Goal: Information Seeking & Learning: Learn about a topic

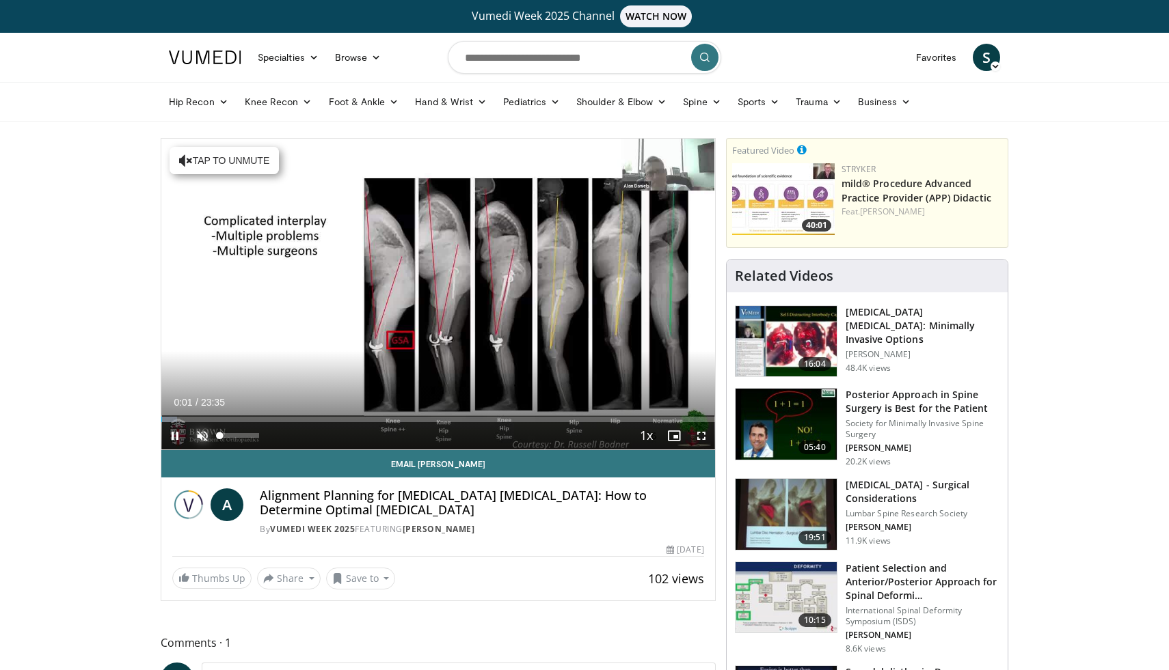
click at [196, 431] on span "Video Player" at bounding box center [202, 435] width 27 height 27
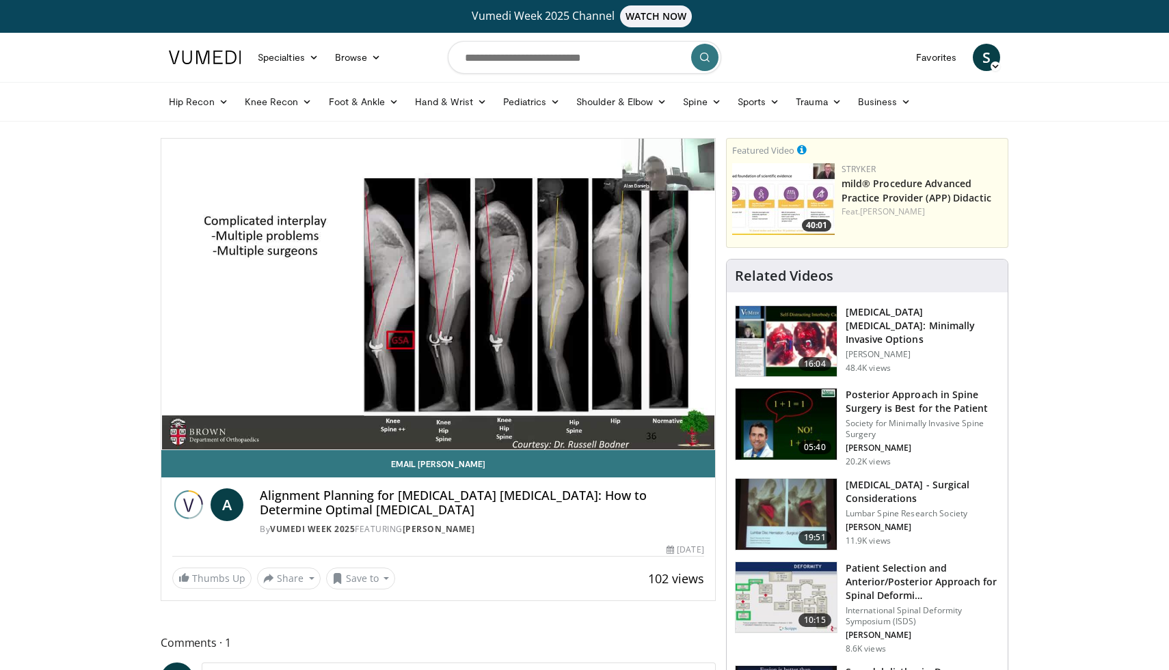
click at [189, 422] on button "Mute" at bounding box center [202, 435] width 27 height 27
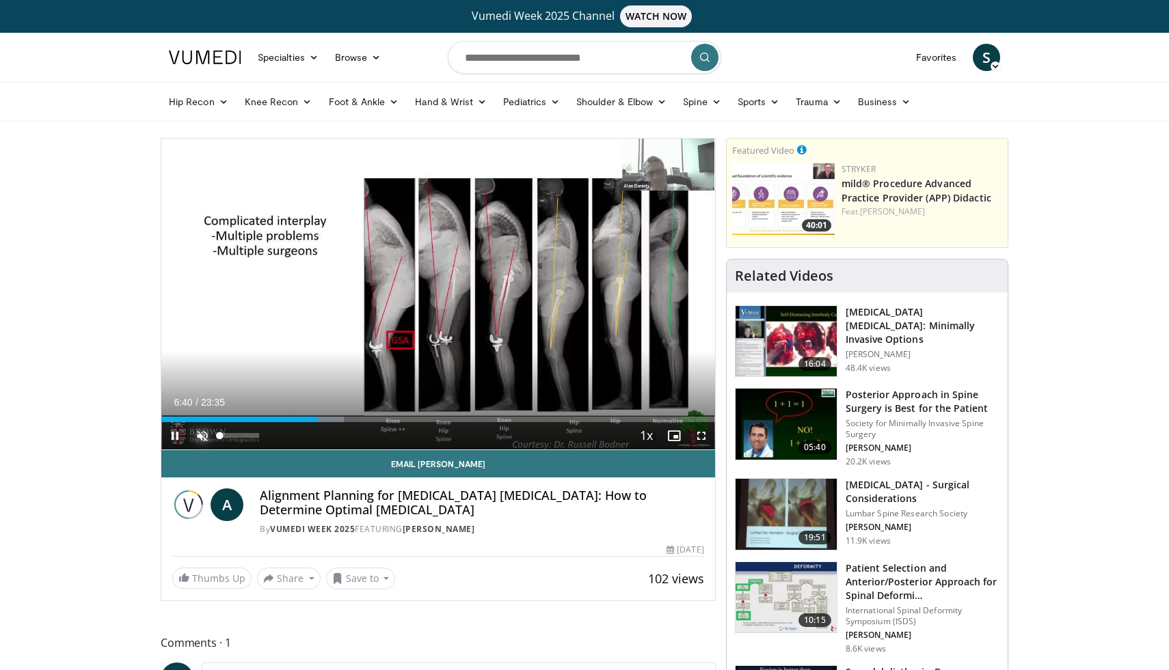
click at [202, 434] on span "Video Player" at bounding box center [202, 435] width 27 height 27
click at [348, 420] on div "Progress Bar" at bounding box center [348, 419] width 1 height 5
click at [372, 418] on div "Progress Bar" at bounding box center [372, 419] width 1 height 5
click at [457, 417] on div "Progress Bar" at bounding box center [457, 419] width 1 height 5
click at [476, 417] on div "Progress Bar" at bounding box center [476, 419] width 1 height 5
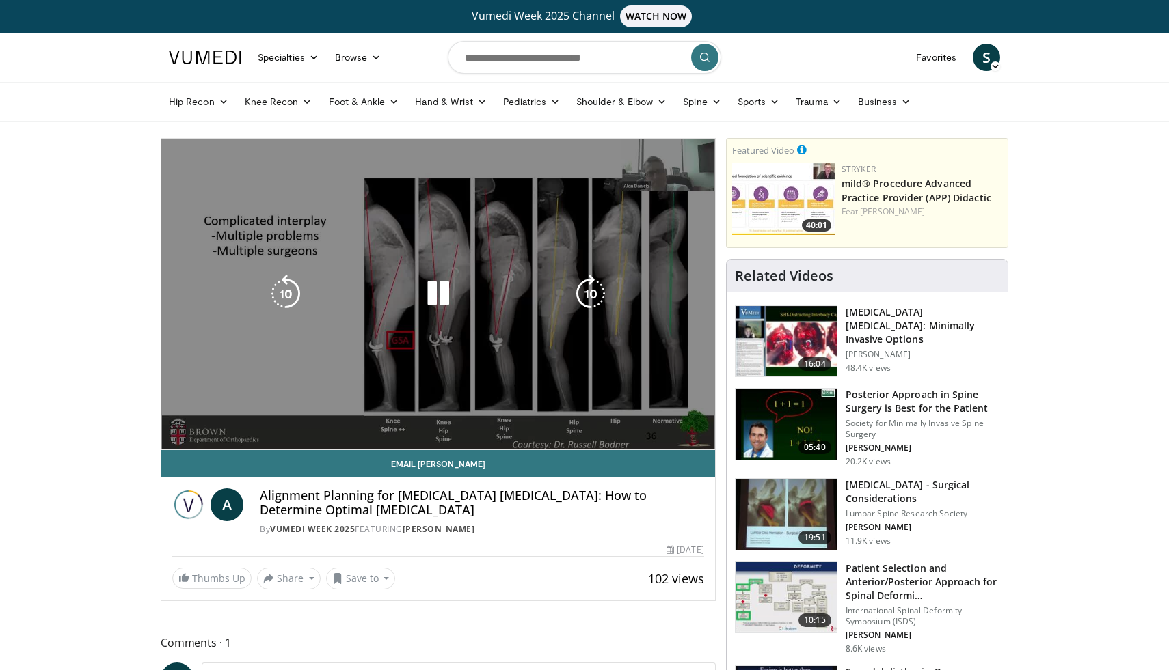
click at [517, 418] on video-js "**********" at bounding box center [438, 295] width 554 height 312
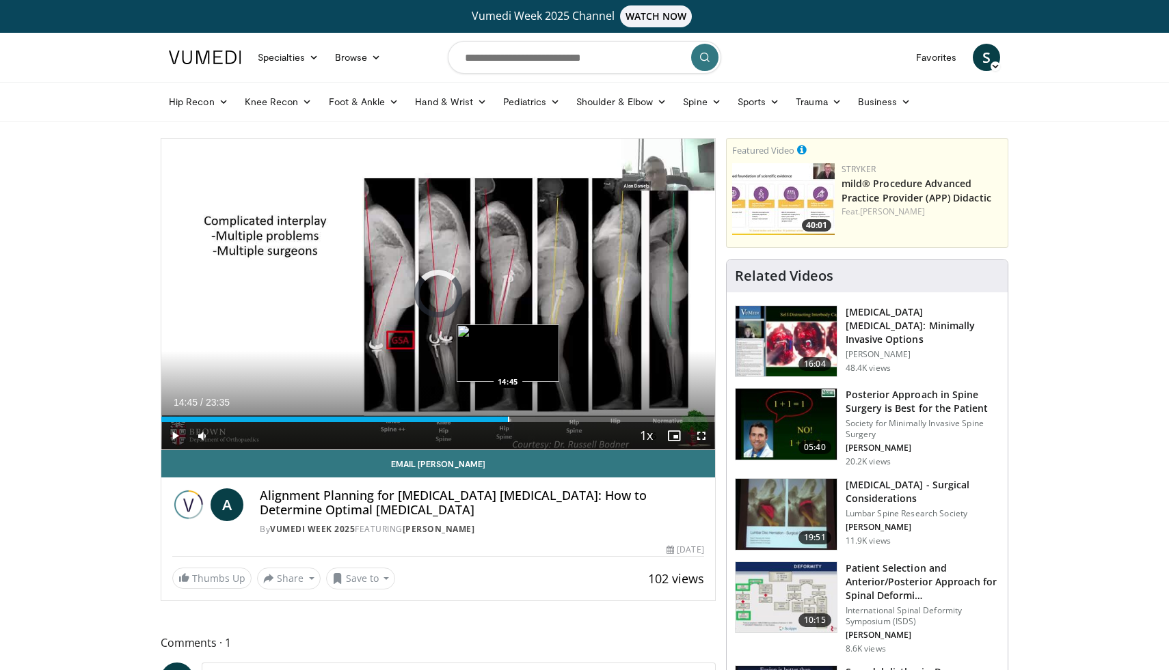
click at [508, 420] on div "Progress Bar" at bounding box center [508, 419] width 1 height 5
click at [530, 420] on div "Progress Bar" at bounding box center [530, 419] width 1 height 5
click at [550, 421] on div "Progress Bar" at bounding box center [550, 419] width 1 height 5
click at [579, 416] on div "Loaded : 76.30% 17:49 17:49" at bounding box center [438, 415] width 554 height 13
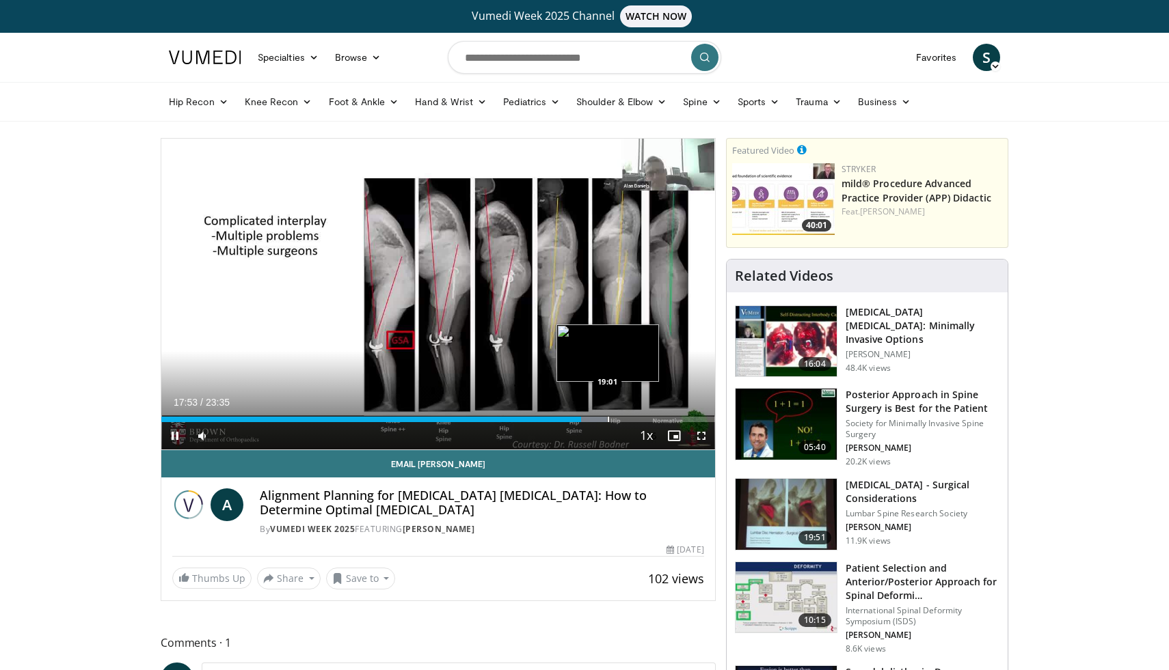
click at [607, 420] on video-js "**********" at bounding box center [438, 295] width 554 height 312
click at [593, 419] on div "Progress Bar" at bounding box center [593, 419] width 1 height 5
click at [178, 440] on span "Video Player" at bounding box center [174, 435] width 27 height 27
click at [172, 441] on span "Video Player" at bounding box center [174, 435] width 27 height 27
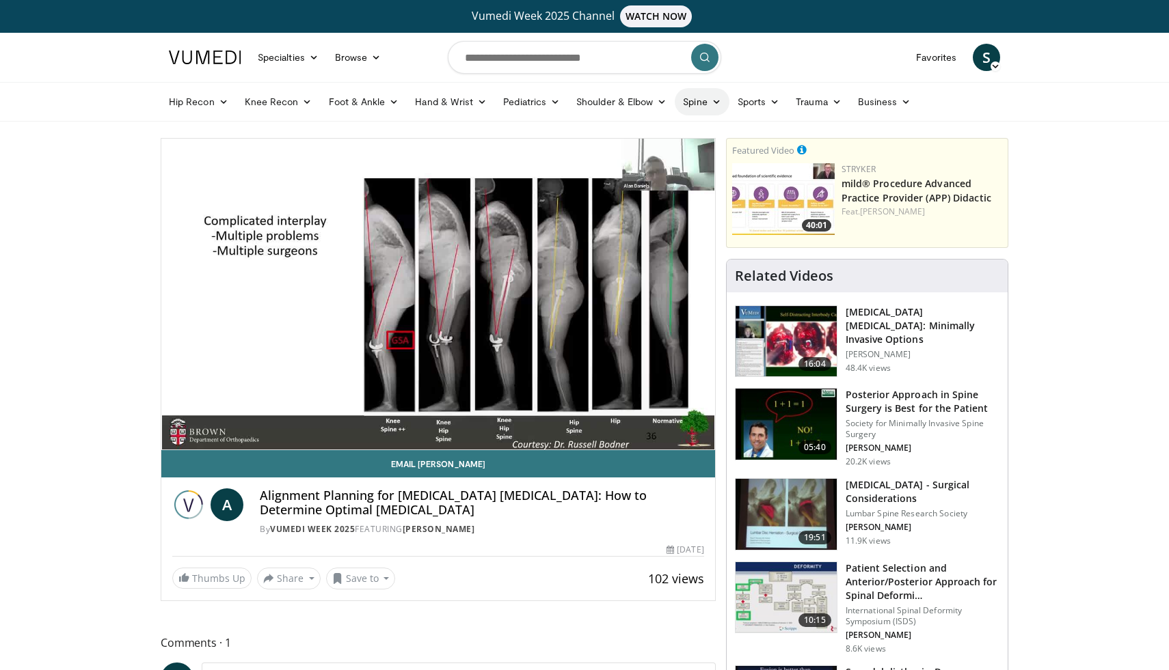
click at [705, 106] on link "Spine" at bounding box center [701, 101] width 54 height 27
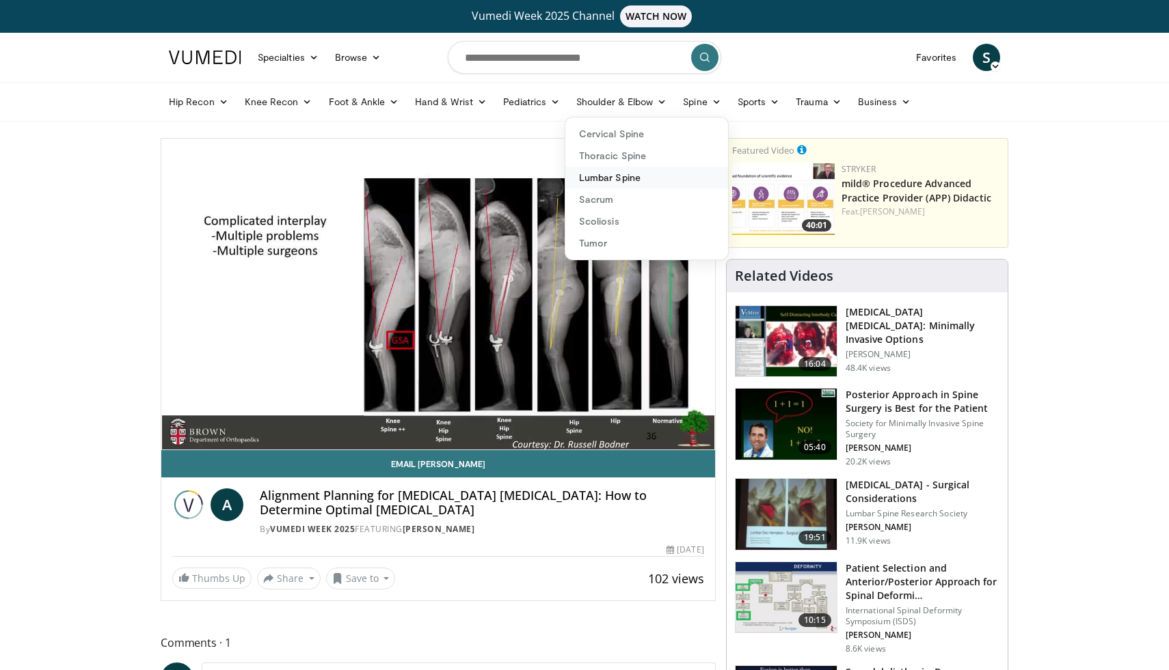
click at [623, 185] on link "Lumbar Spine" at bounding box center [646, 178] width 163 height 22
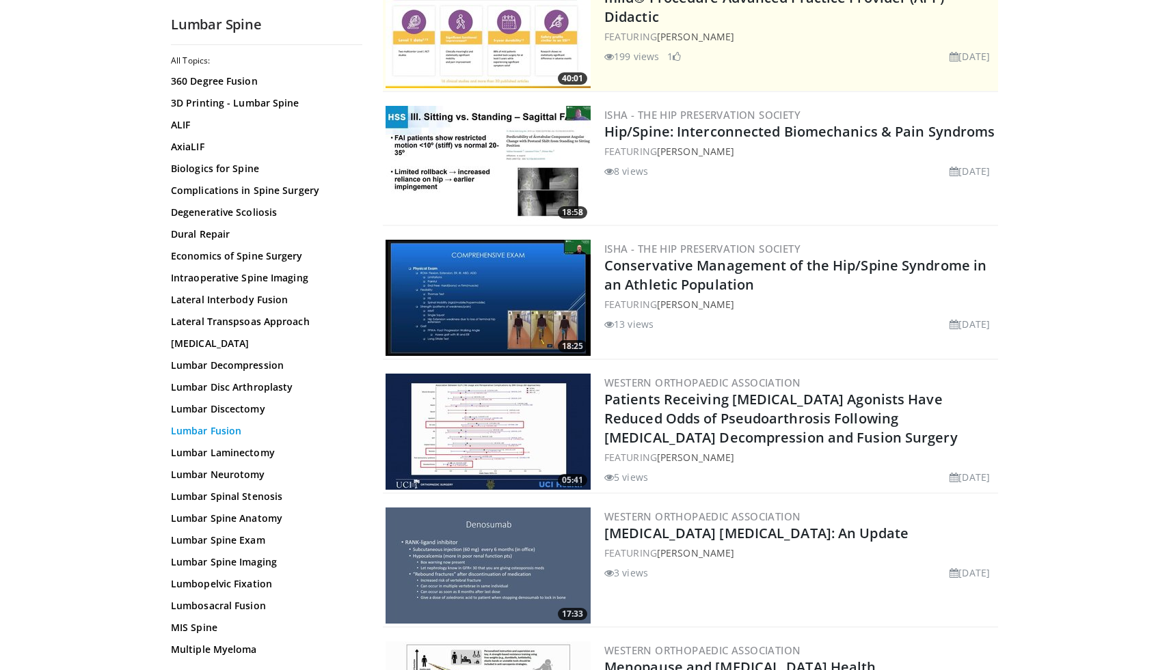
scroll to position [41, 0]
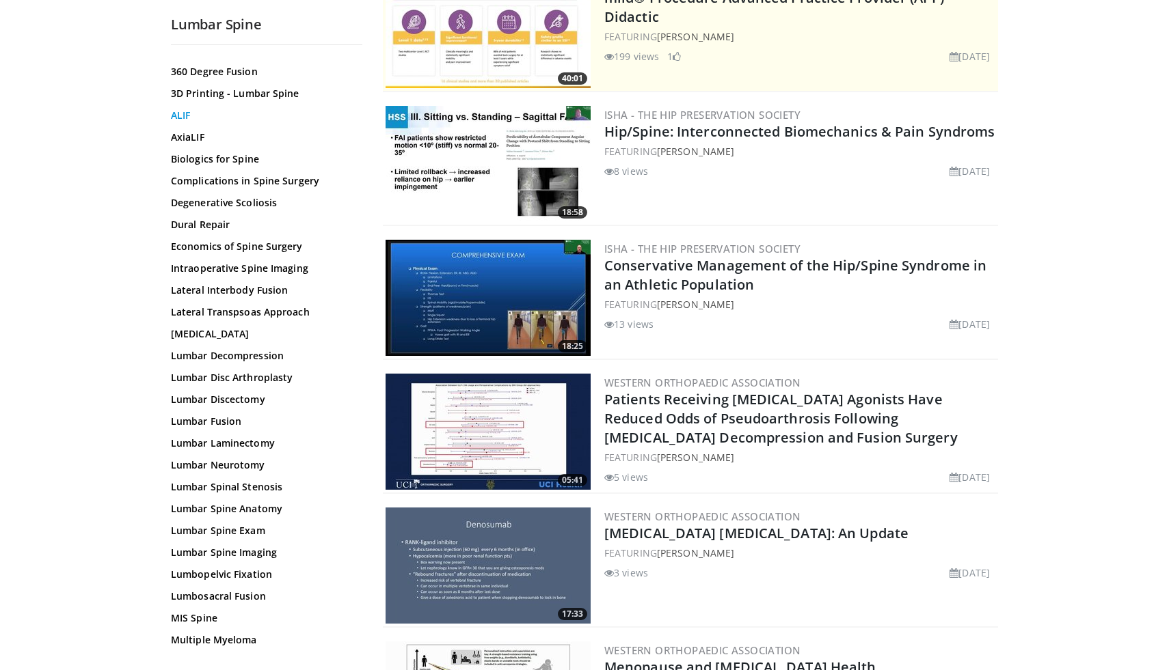
click at [180, 120] on link "ALIF" at bounding box center [263, 116] width 185 height 14
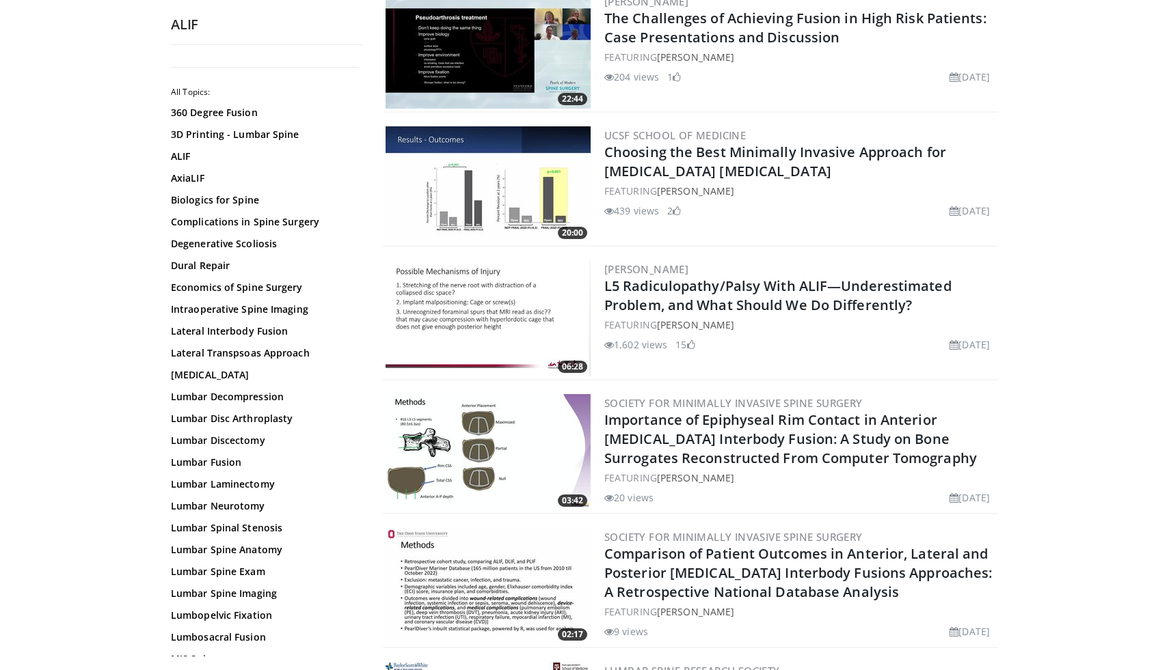
scroll to position [29, 0]
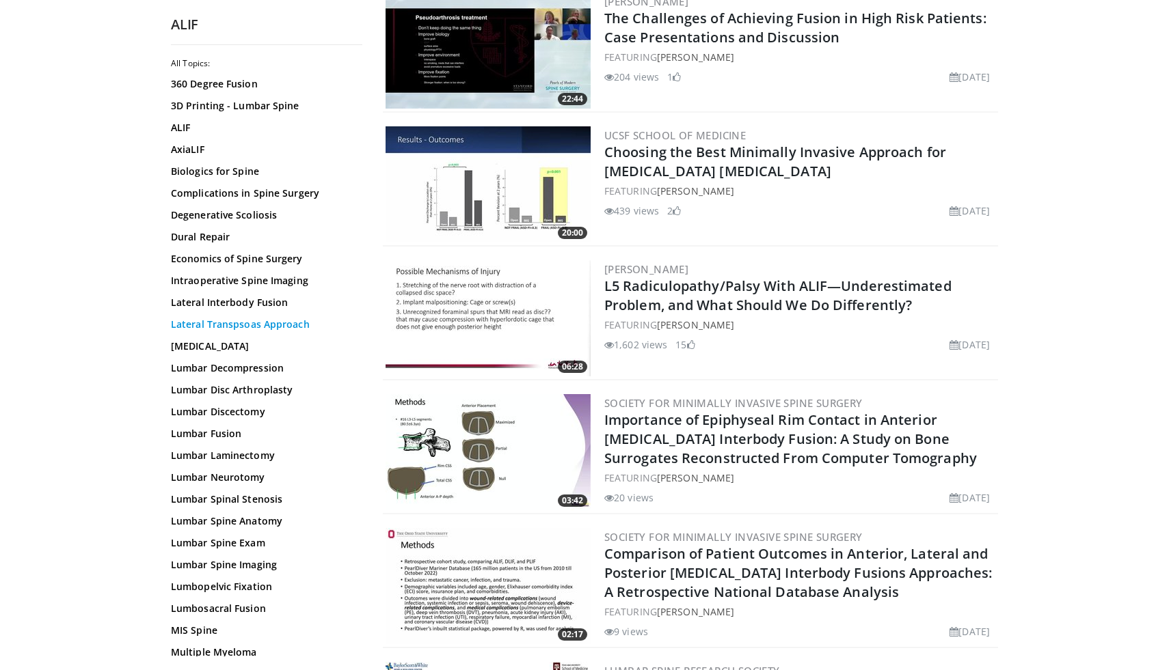
click at [224, 325] on link "Lateral Transpsoas Approach" at bounding box center [263, 325] width 185 height 14
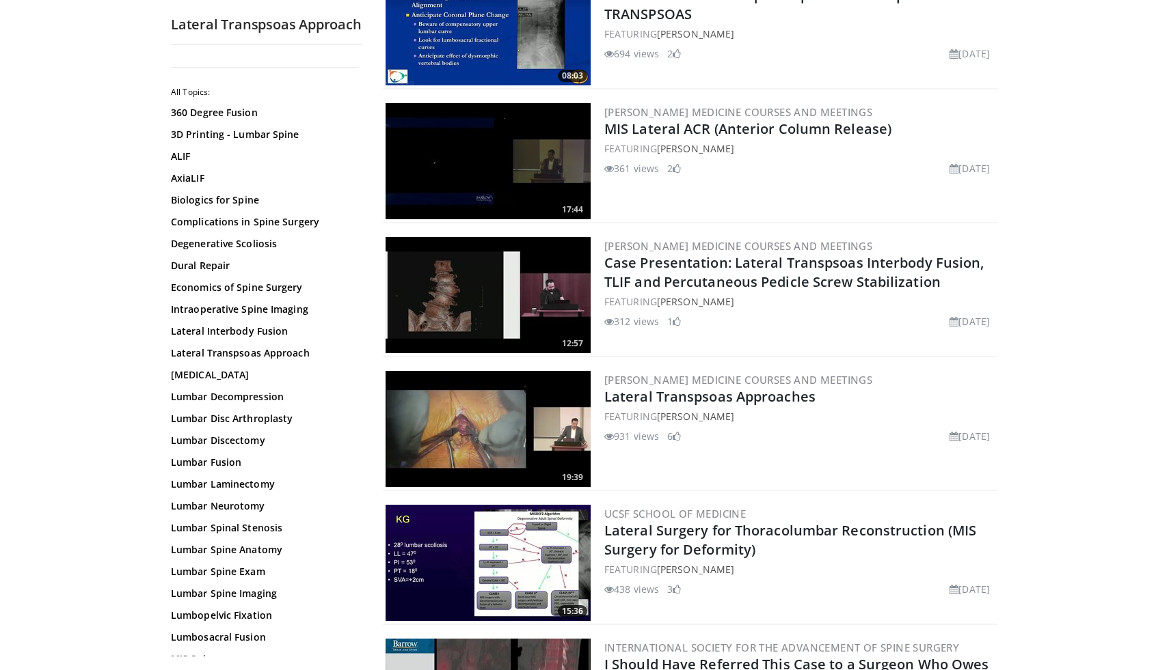
scroll to position [618, 0]
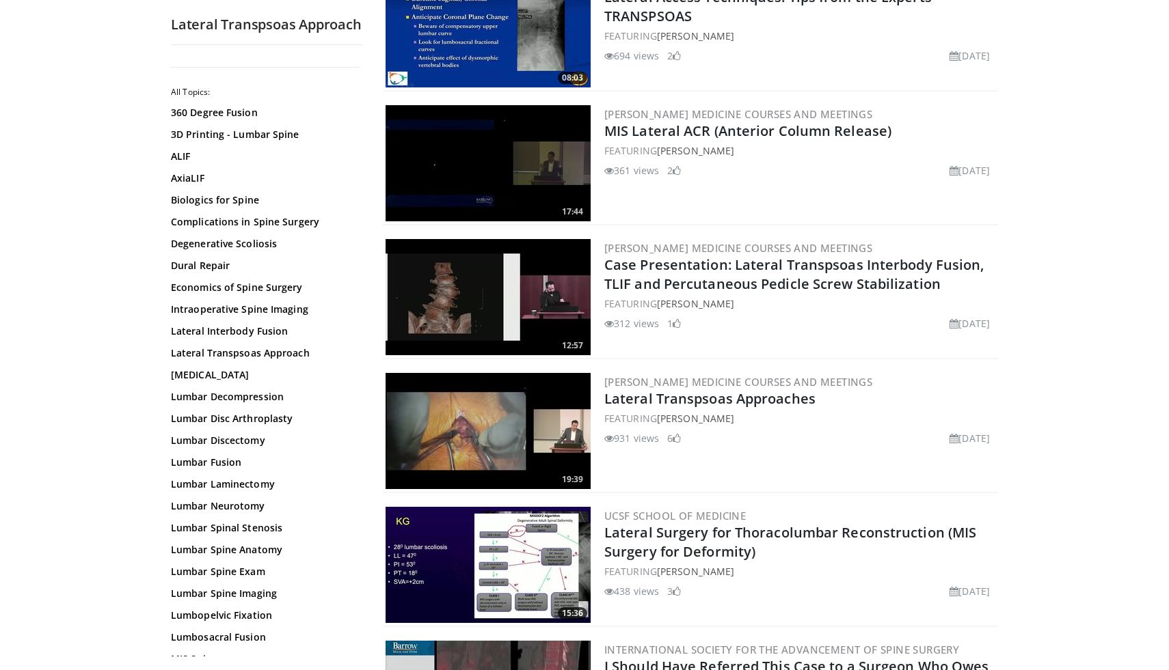
click at [539, 440] on img at bounding box center [487, 431] width 205 height 116
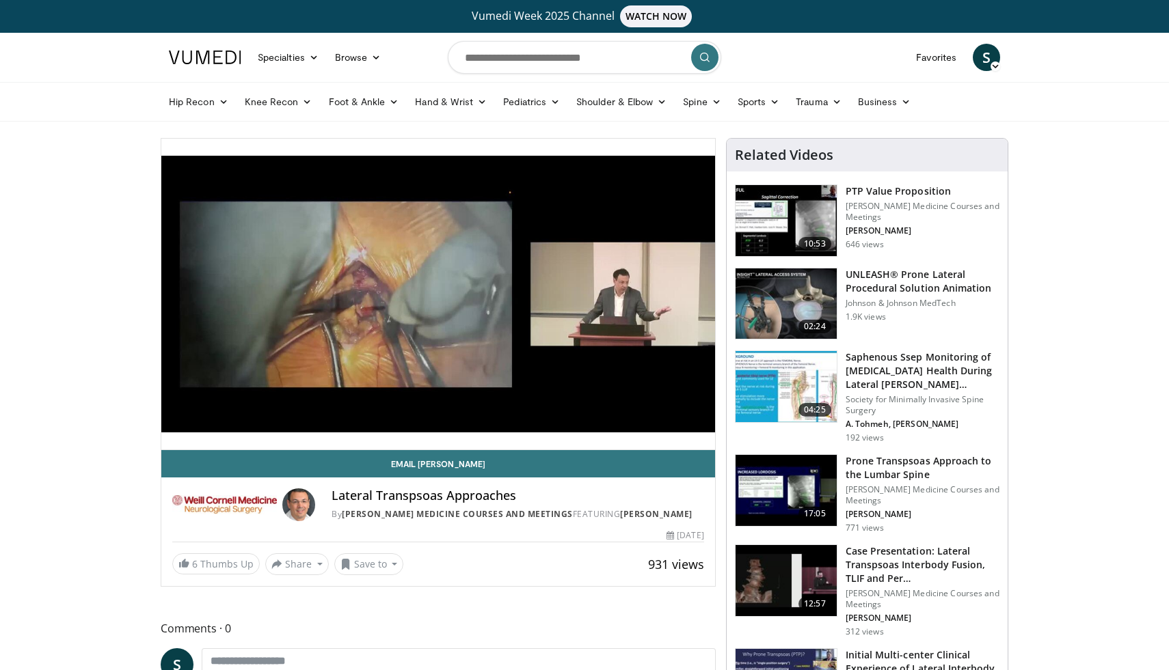
click at [698, 435] on div "10 seconds Tap to unmute" at bounding box center [438, 294] width 554 height 311
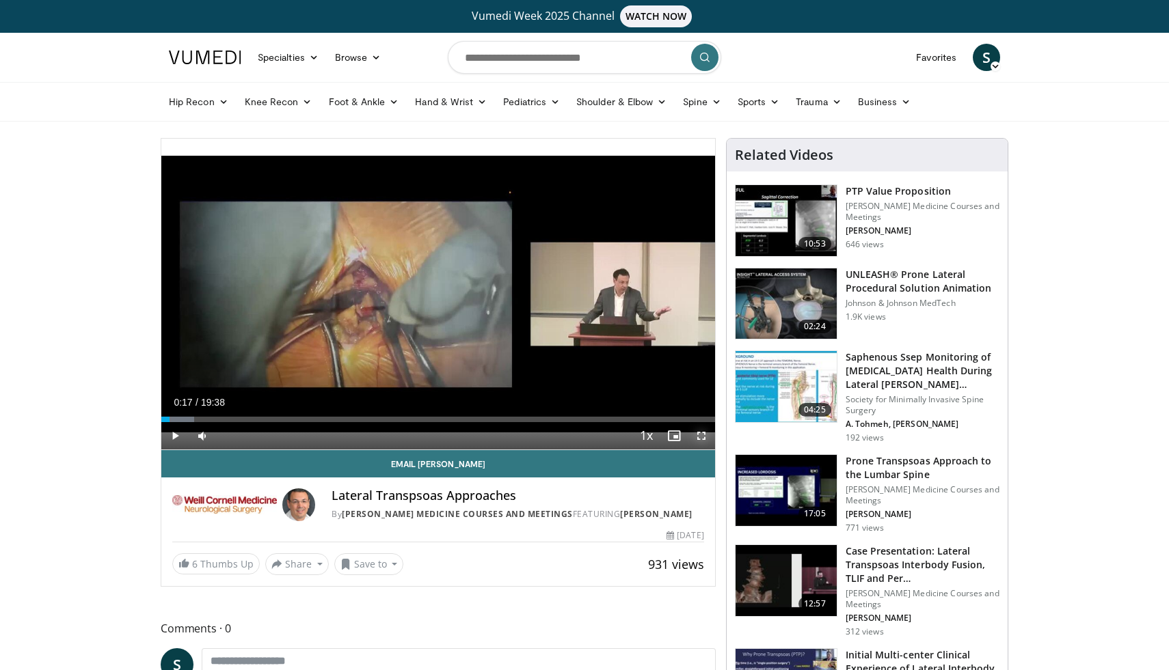
click at [705, 435] on span "Video Player" at bounding box center [700, 435] width 27 height 27
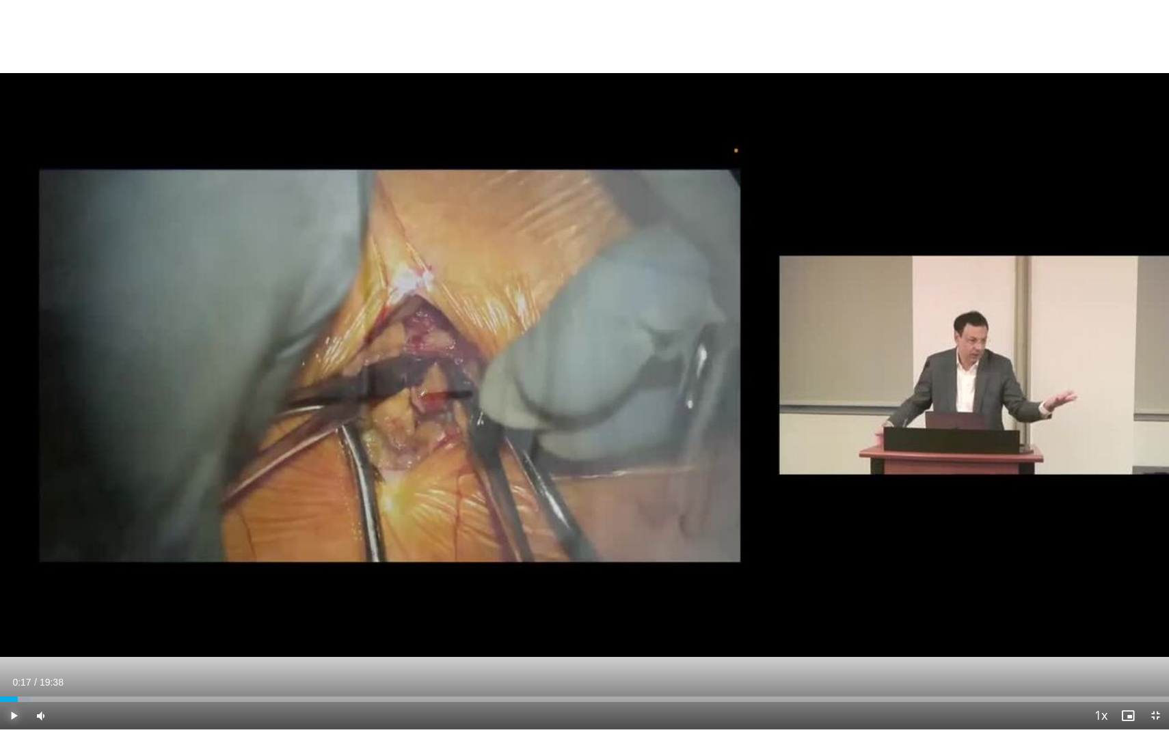
click at [12, 670] on span "Video Player" at bounding box center [13, 715] width 27 height 27
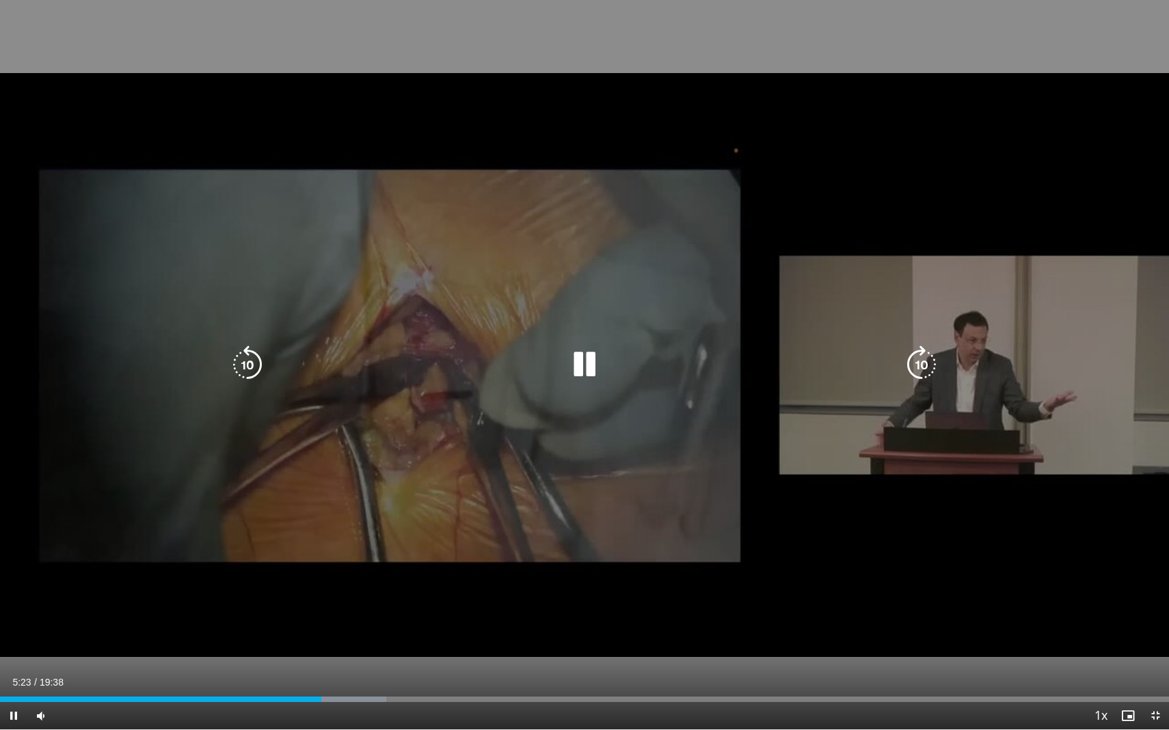
click at [580, 368] on icon "Video Player" at bounding box center [584, 365] width 38 height 38
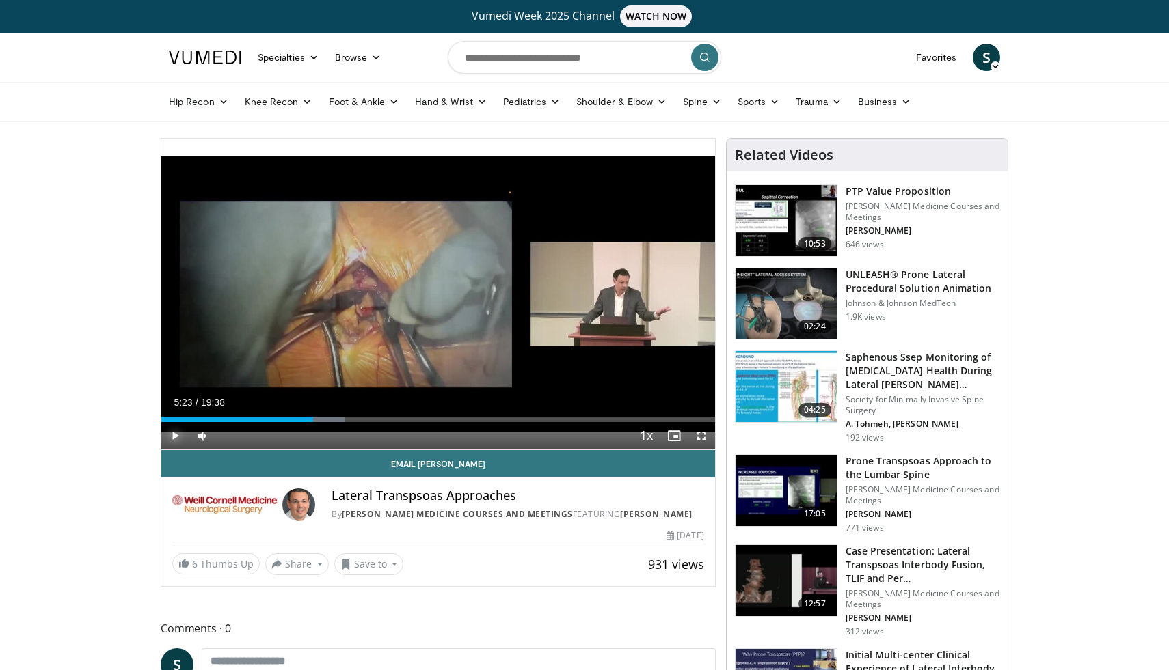
click at [169, 440] on span "Video Player" at bounding box center [174, 435] width 27 height 27
click at [173, 433] on span "Video Player" at bounding box center [174, 435] width 27 height 27
click at [174, 435] on span "Video Player" at bounding box center [174, 435] width 27 height 27
click at [561, 420] on div "Progress Bar" at bounding box center [561, 419] width 1 height 5
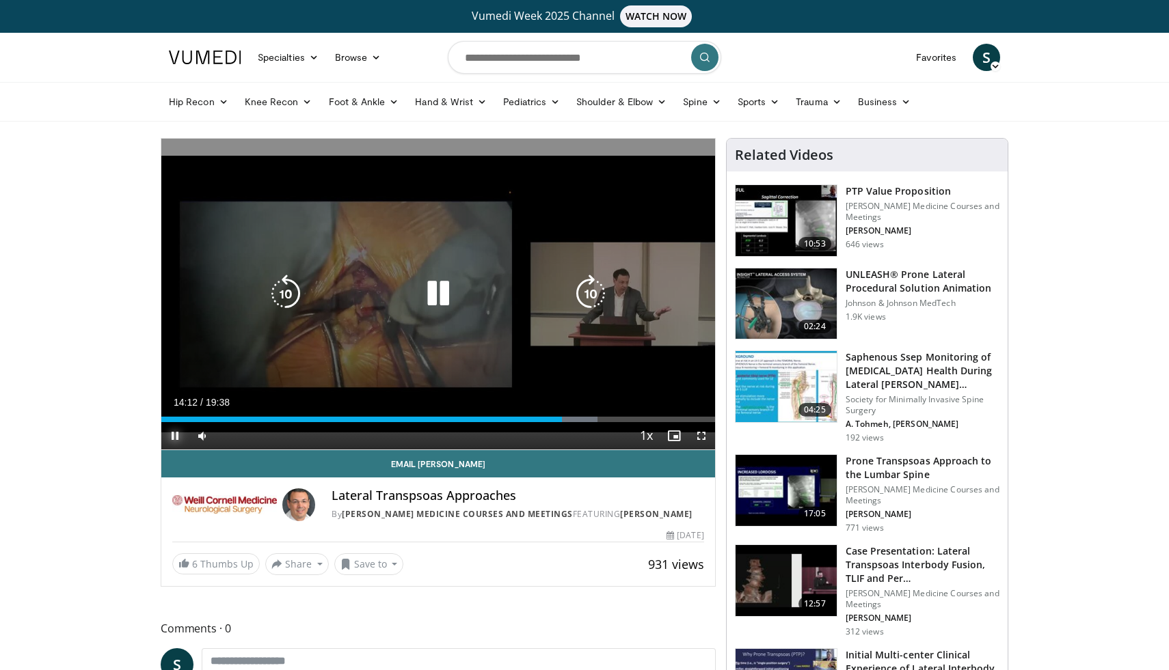
click at [556, 421] on div "Loaded : 78.82% 14:12 14:10" at bounding box center [438, 419] width 554 height 5
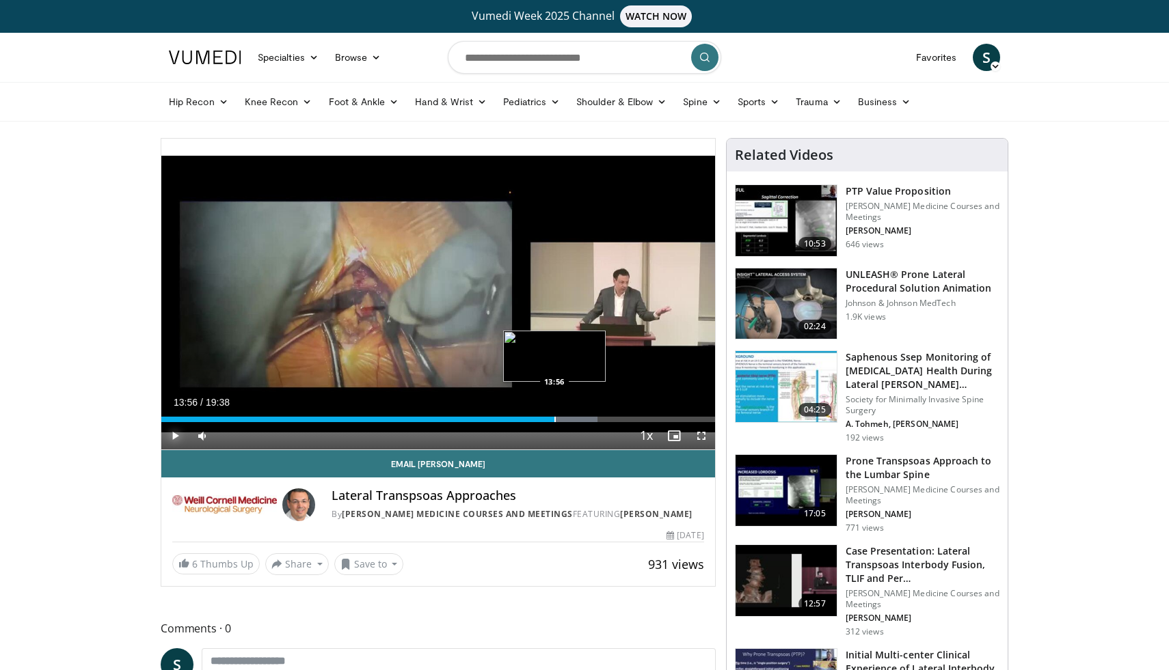
click at [554, 421] on div "Progress Bar" at bounding box center [554, 419] width 1 height 5
click at [547, 422] on div "Progress Bar" at bounding box center [547, 419] width 1 height 5
click at [599, 418] on div "Progress Bar" at bounding box center [599, 419] width 1 height 5
click at [703, 437] on span "Video Player" at bounding box center [700, 435] width 27 height 27
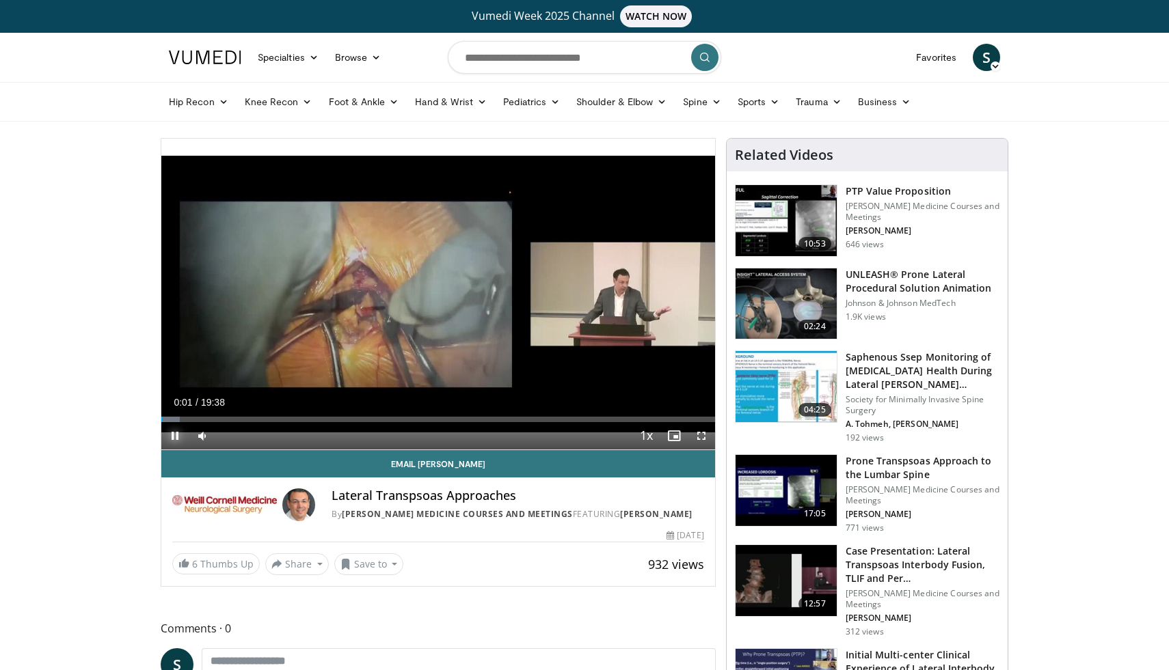
click at [172, 431] on span "Video Player" at bounding box center [174, 435] width 27 height 27
click at [699, 436] on span "Video Player" at bounding box center [700, 435] width 27 height 27
click at [644, 421] on div "Progress Bar" at bounding box center [644, 419] width 1 height 5
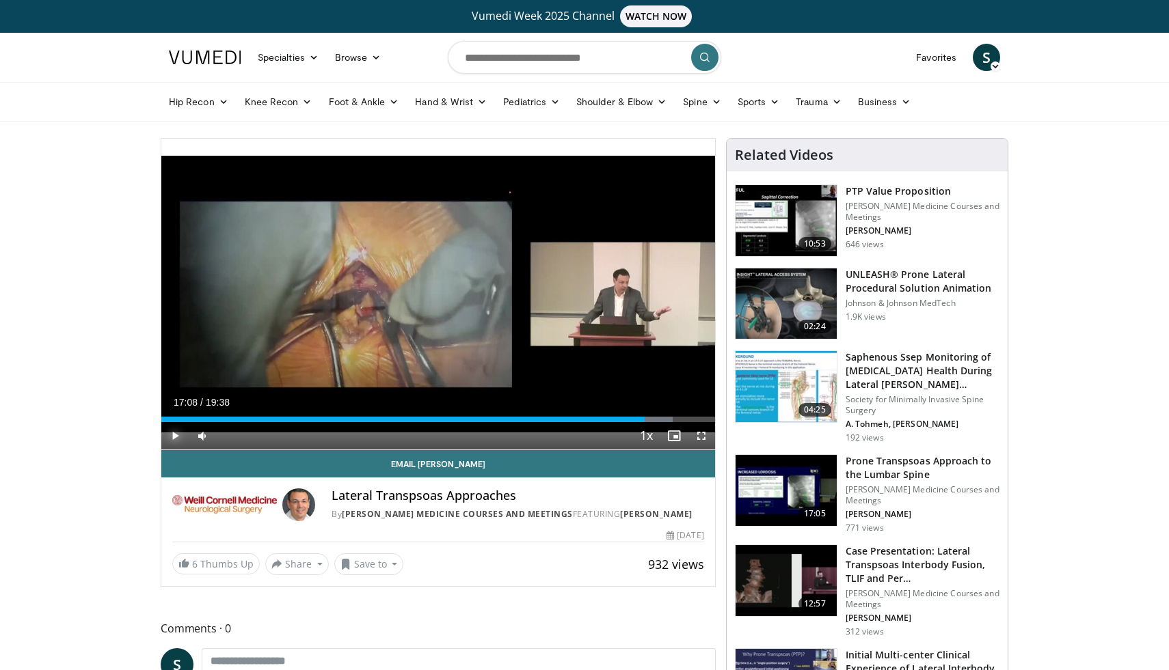
click at [172, 433] on span "Video Player" at bounding box center [174, 435] width 27 height 27
click at [175, 436] on span "Video Player" at bounding box center [174, 435] width 27 height 27
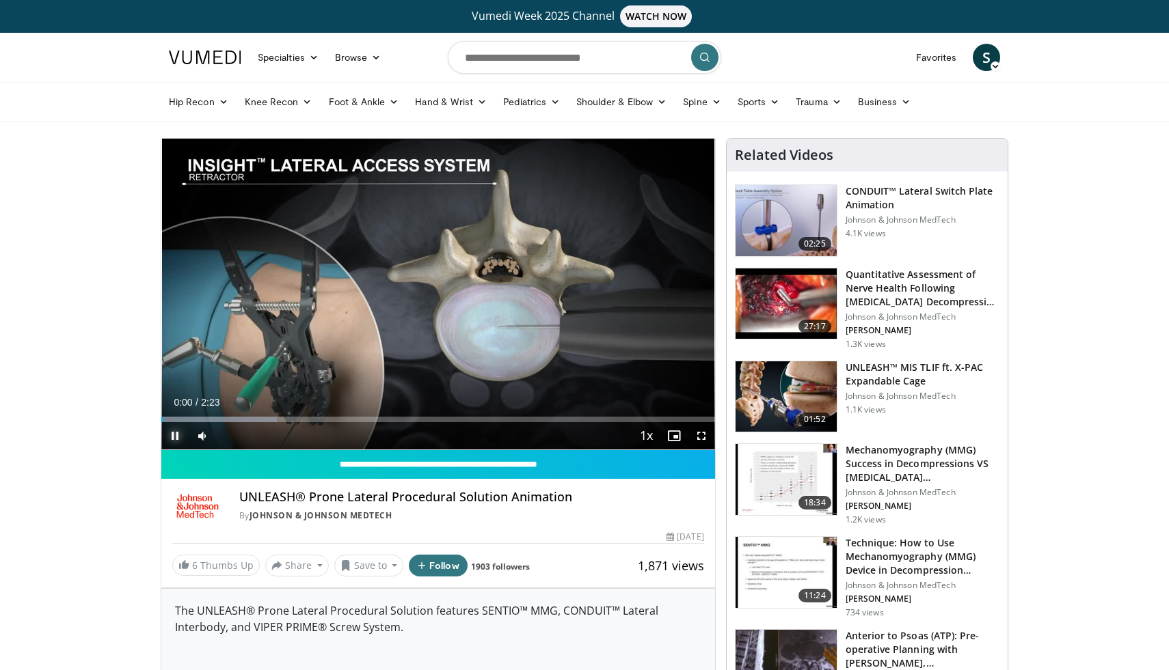
click at [171, 439] on span "Video Player" at bounding box center [174, 435] width 27 height 27
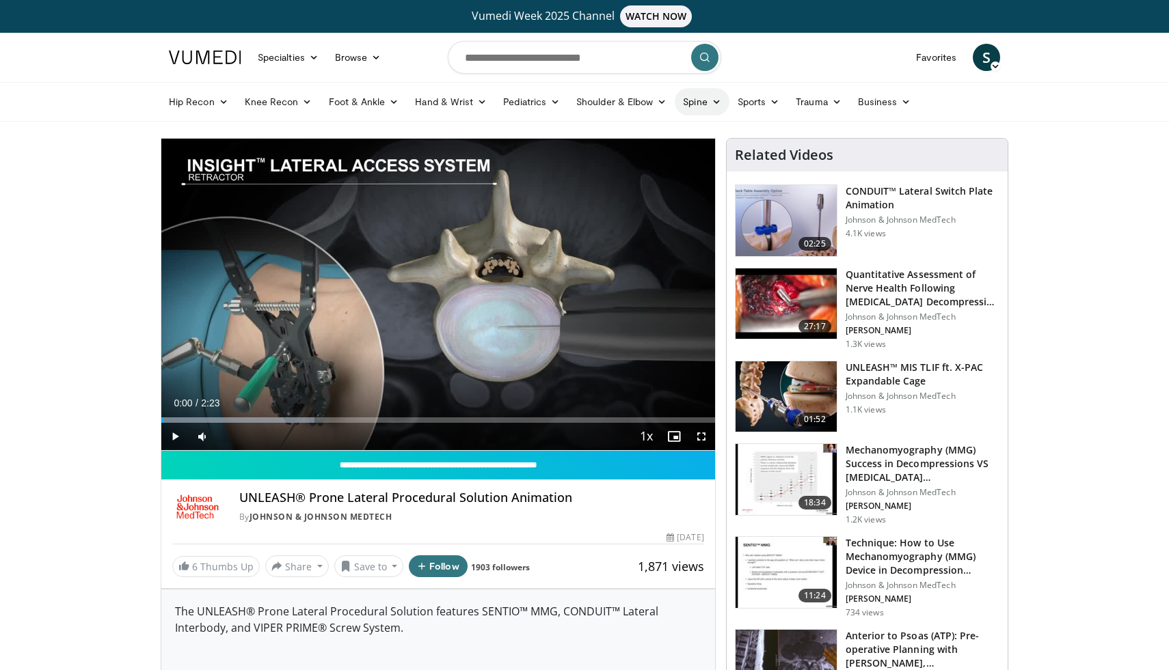
click at [702, 106] on link "Spine" at bounding box center [701, 101] width 54 height 27
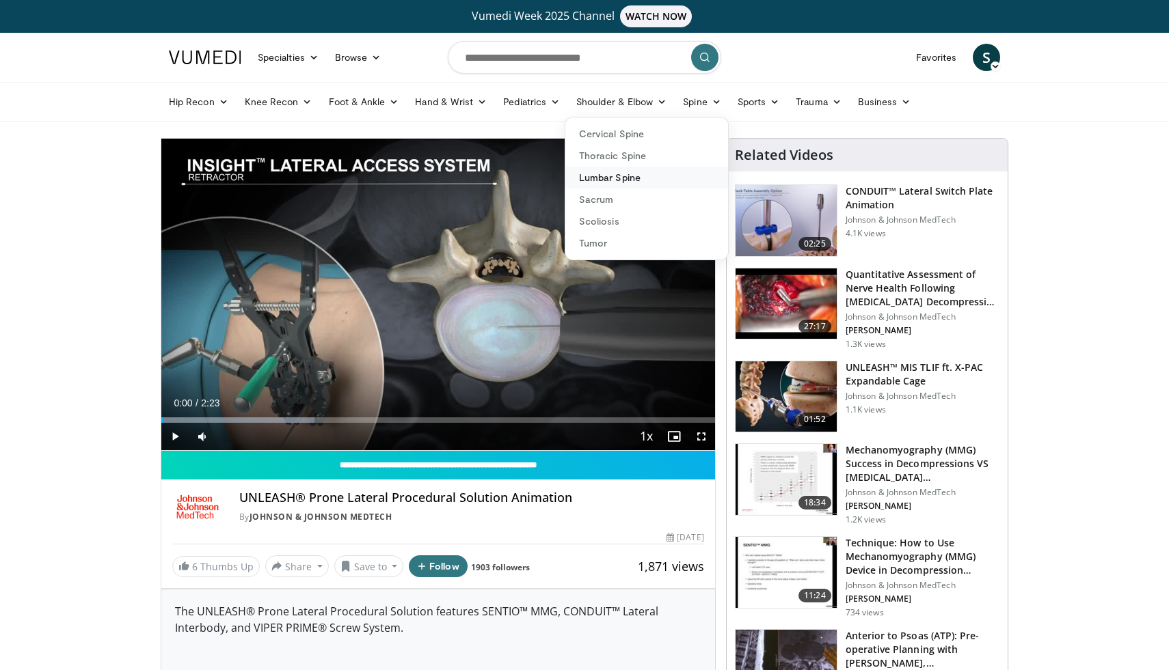
click at [631, 182] on link "Lumbar Spine" at bounding box center [646, 178] width 163 height 22
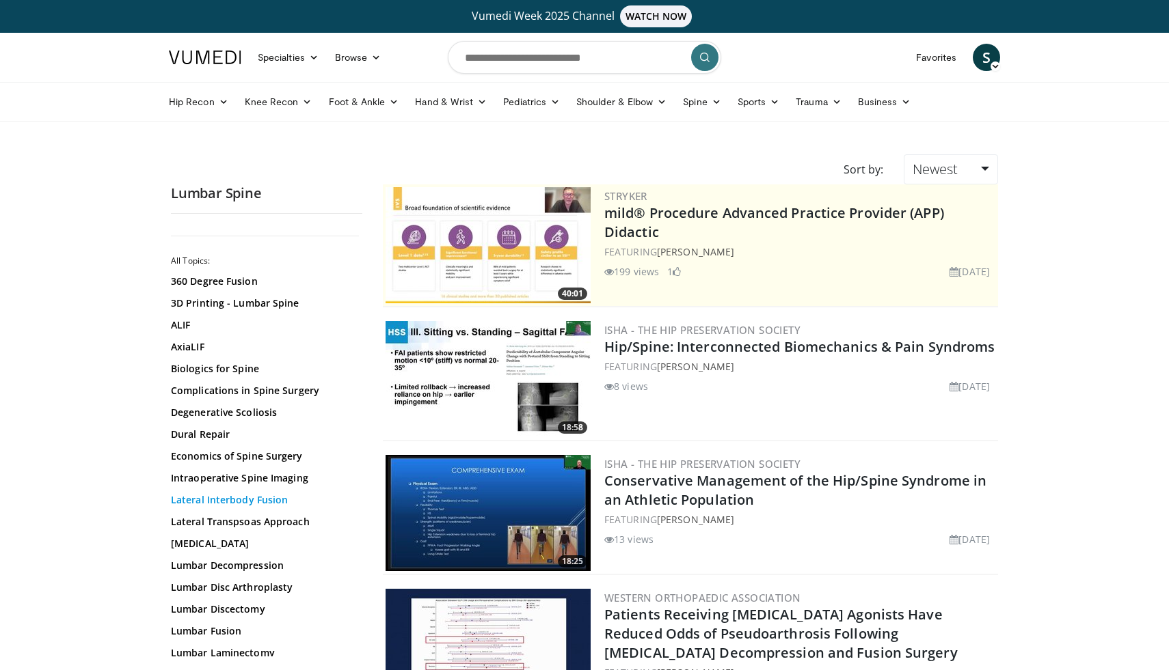
click at [204, 500] on link "Lateral Interbody Fusion" at bounding box center [263, 500] width 185 height 14
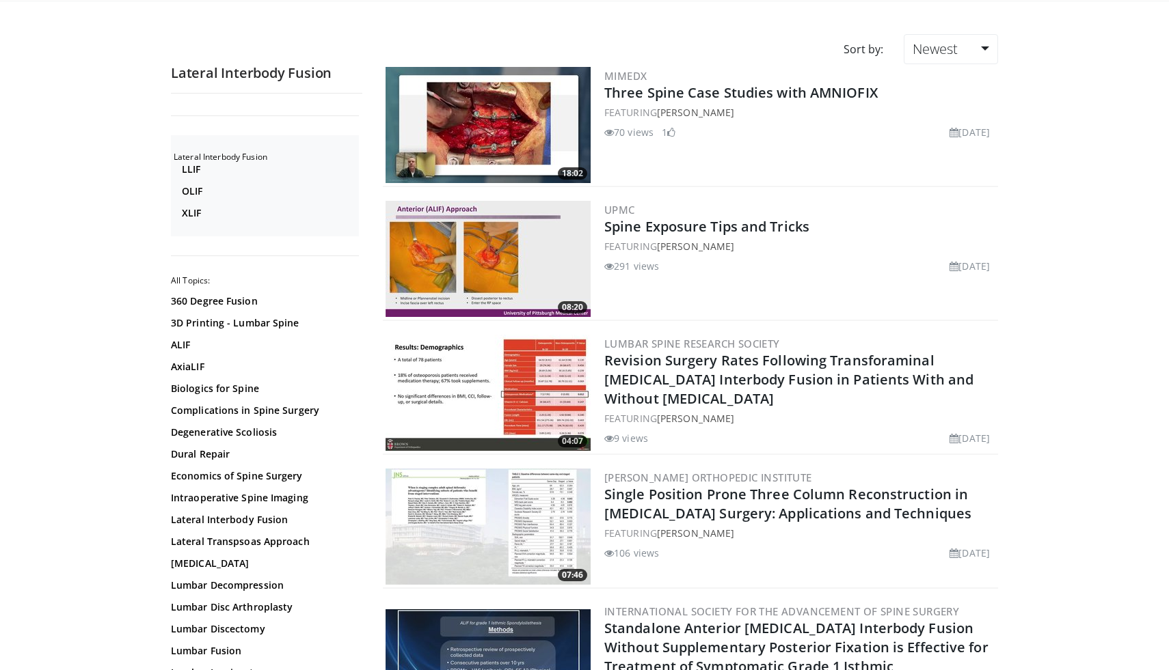
scroll to position [145, 0]
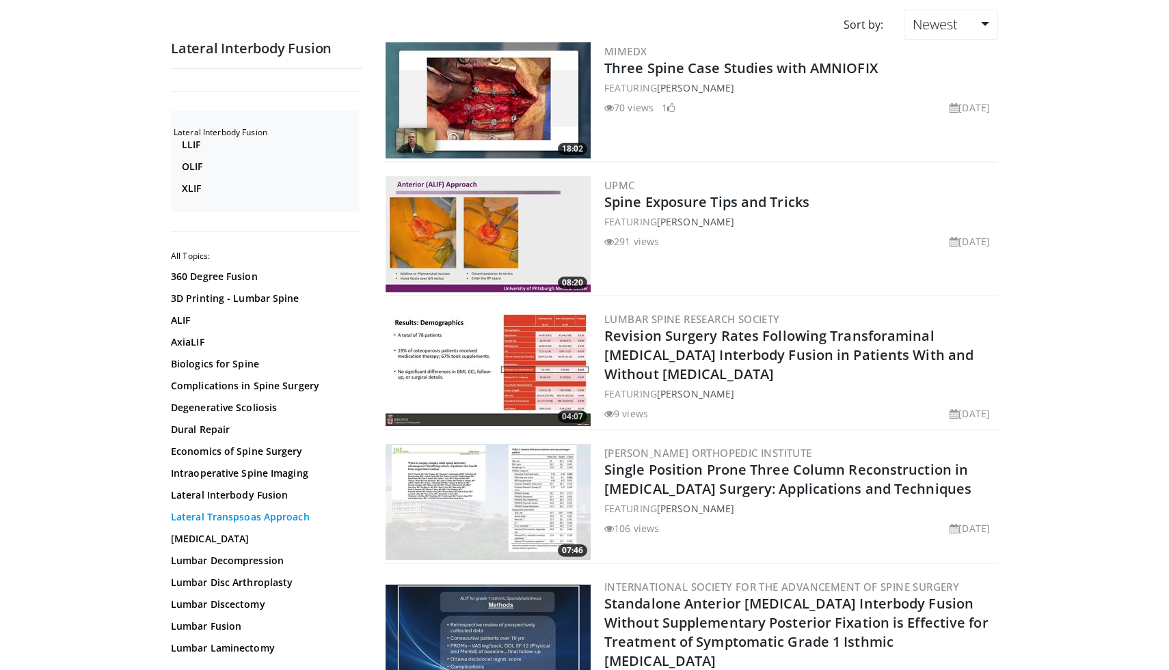
click at [273, 521] on link "Lateral Transpsoas Approach" at bounding box center [263, 517] width 185 height 14
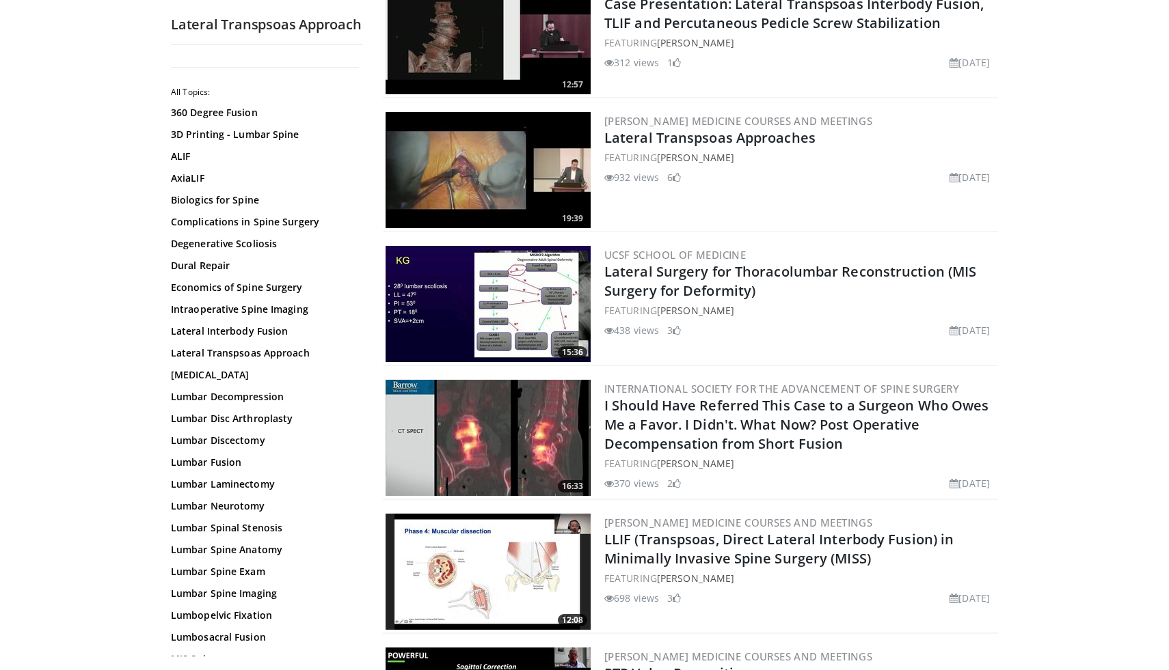
scroll to position [983, 0]
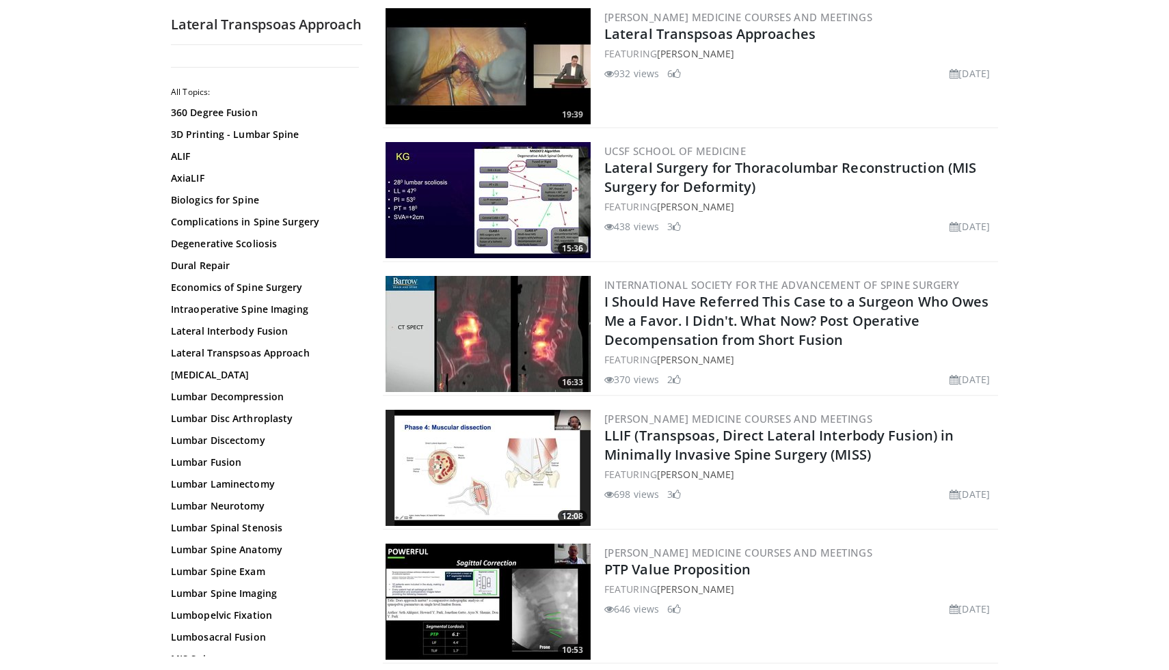
click at [471, 458] on img at bounding box center [487, 468] width 205 height 116
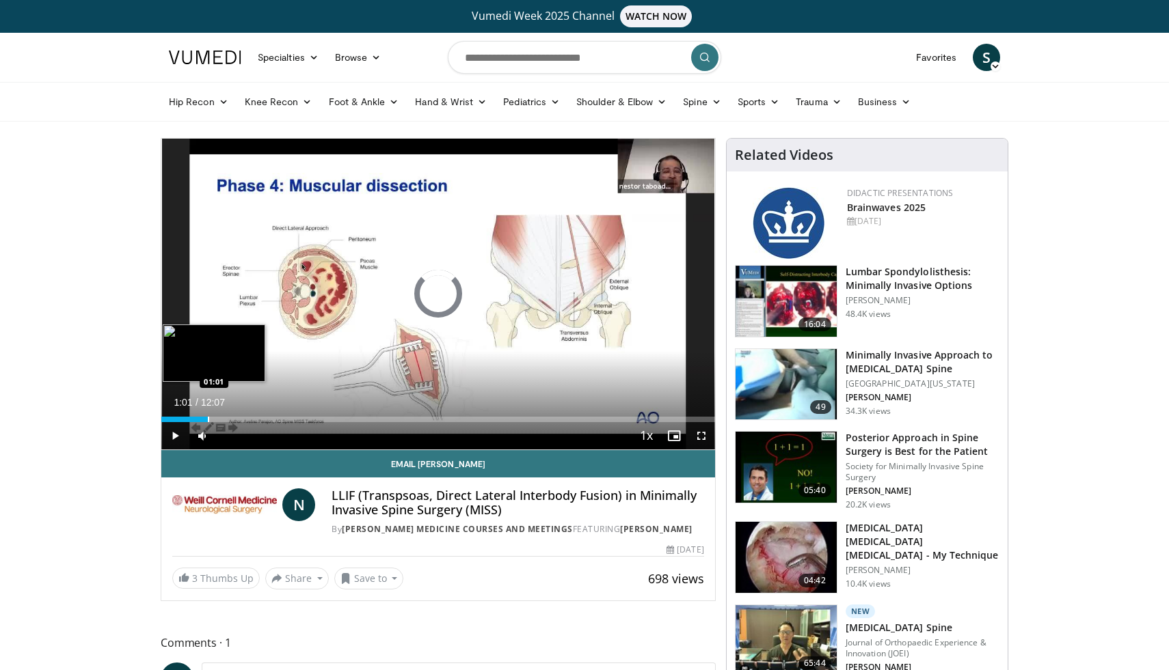
click at [208, 418] on div "Progress Bar" at bounding box center [208, 419] width 1 height 5
click at [228, 418] on div "Progress Bar" at bounding box center [228, 419] width 1 height 5
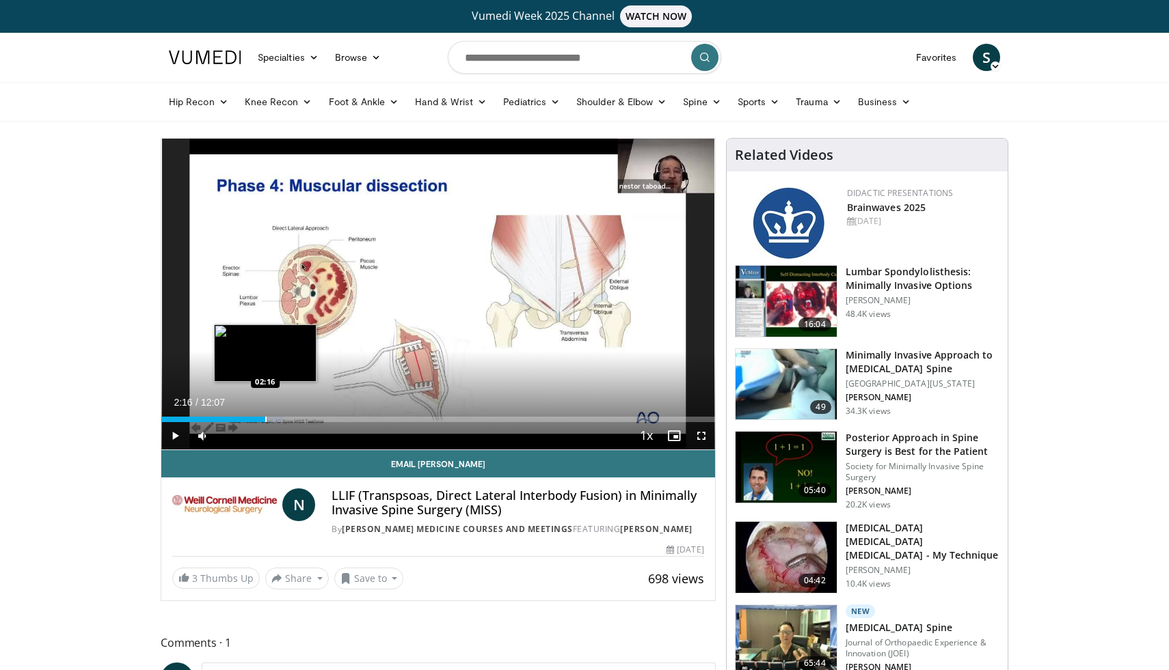
click at [265, 420] on div "Progress Bar" at bounding box center [265, 419] width 1 height 5
click at [298, 418] on div "Progress Bar" at bounding box center [298, 419] width 1 height 5
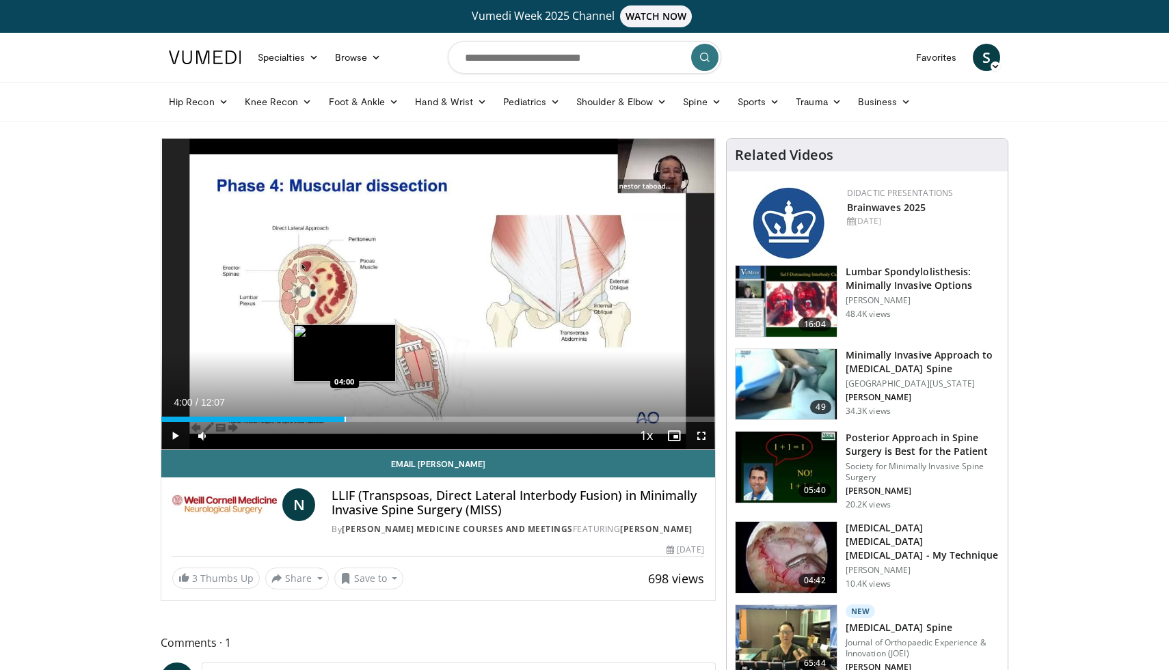
click at [344, 420] on div "Progress Bar" at bounding box center [344, 419] width 1 height 5
click at [374, 419] on div "Progress Bar" at bounding box center [374, 419] width 1 height 5
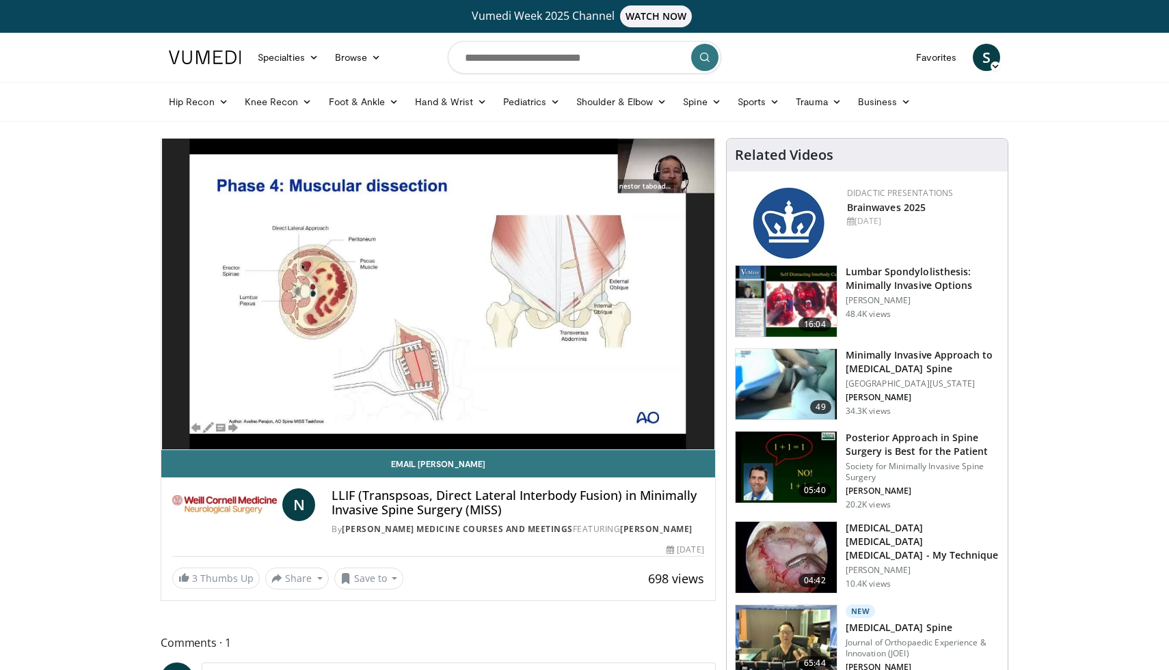
click at [418, 420] on div "10 seconds Tap to unmute" at bounding box center [438, 294] width 554 height 311
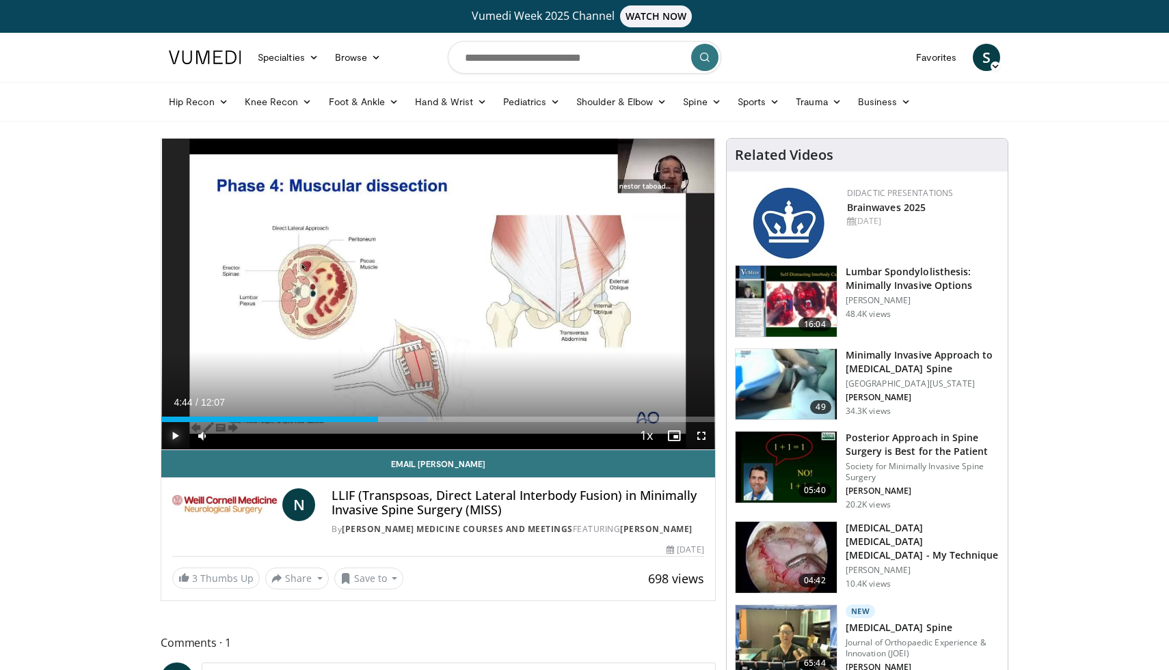
click at [176, 438] on span "Video Player" at bounding box center [174, 435] width 27 height 27
click at [174, 436] on span "Video Player" at bounding box center [174, 435] width 27 height 27
